Goal: Task Accomplishment & Management: Manage account settings

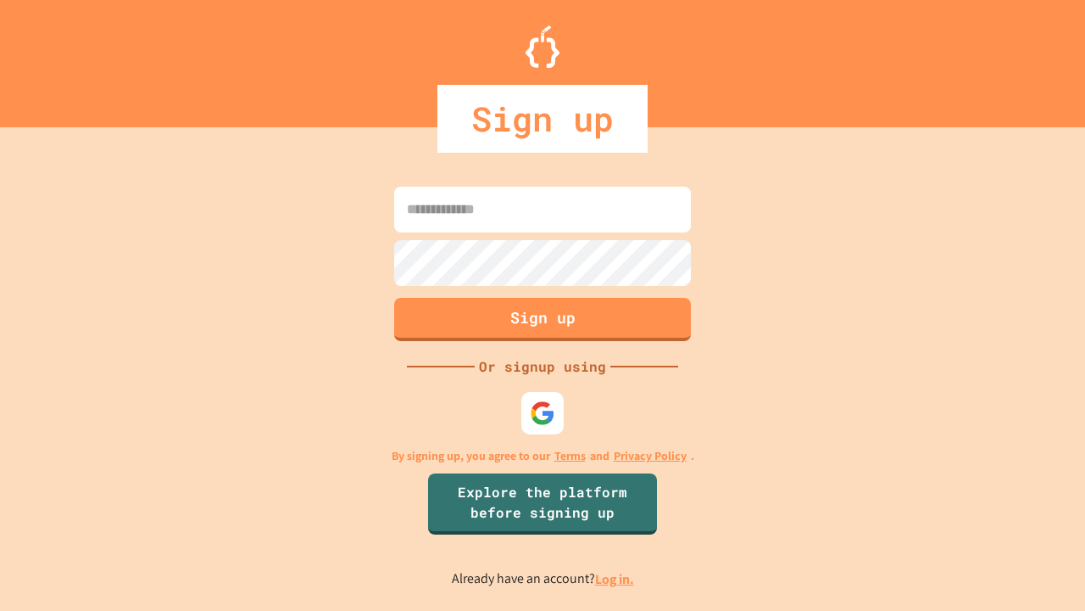
click at [616, 578] on link "Log in." at bounding box center [614, 579] width 39 height 18
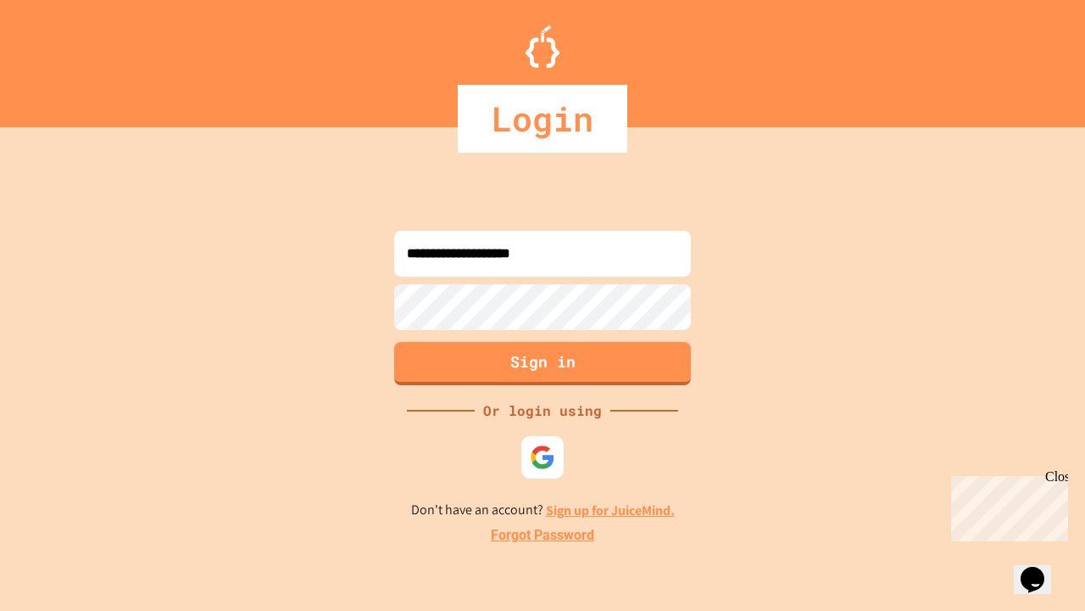
type input "**********"
